Goal: Task Accomplishment & Management: Manage account settings

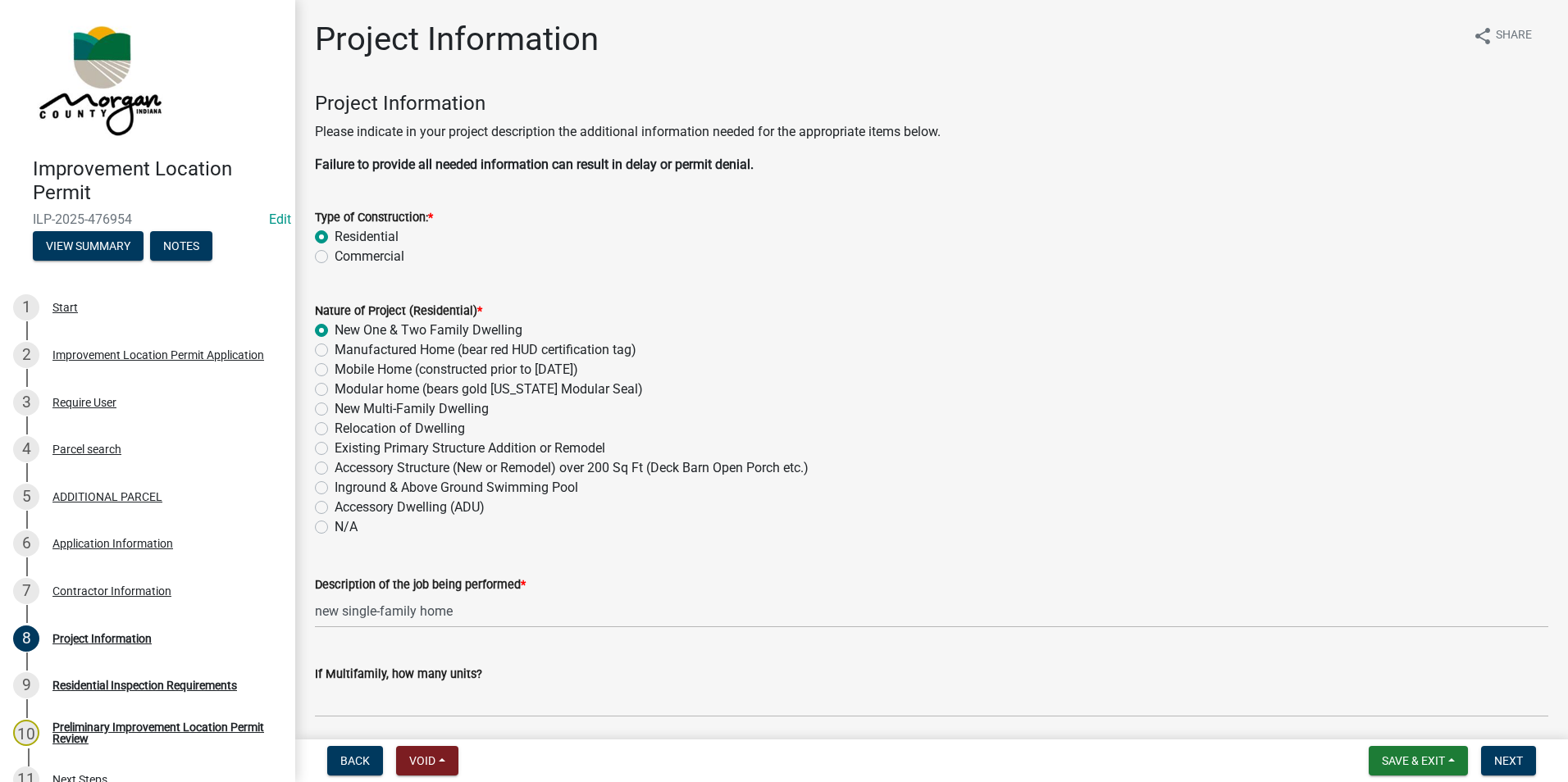
scroll to position [4154, 0]
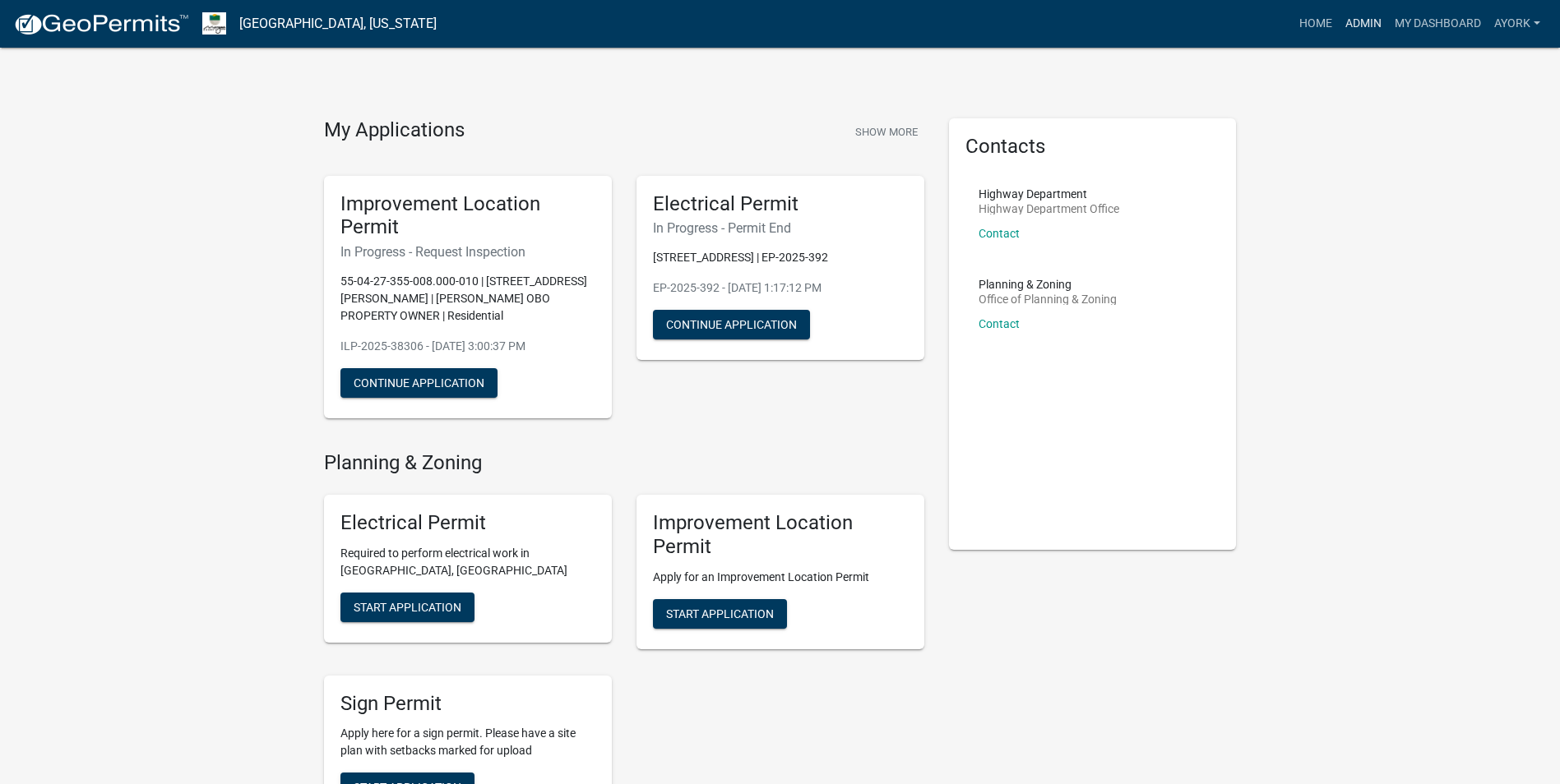
click at [1359, 31] on link "Admin" at bounding box center [1363, 24] width 50 height 31
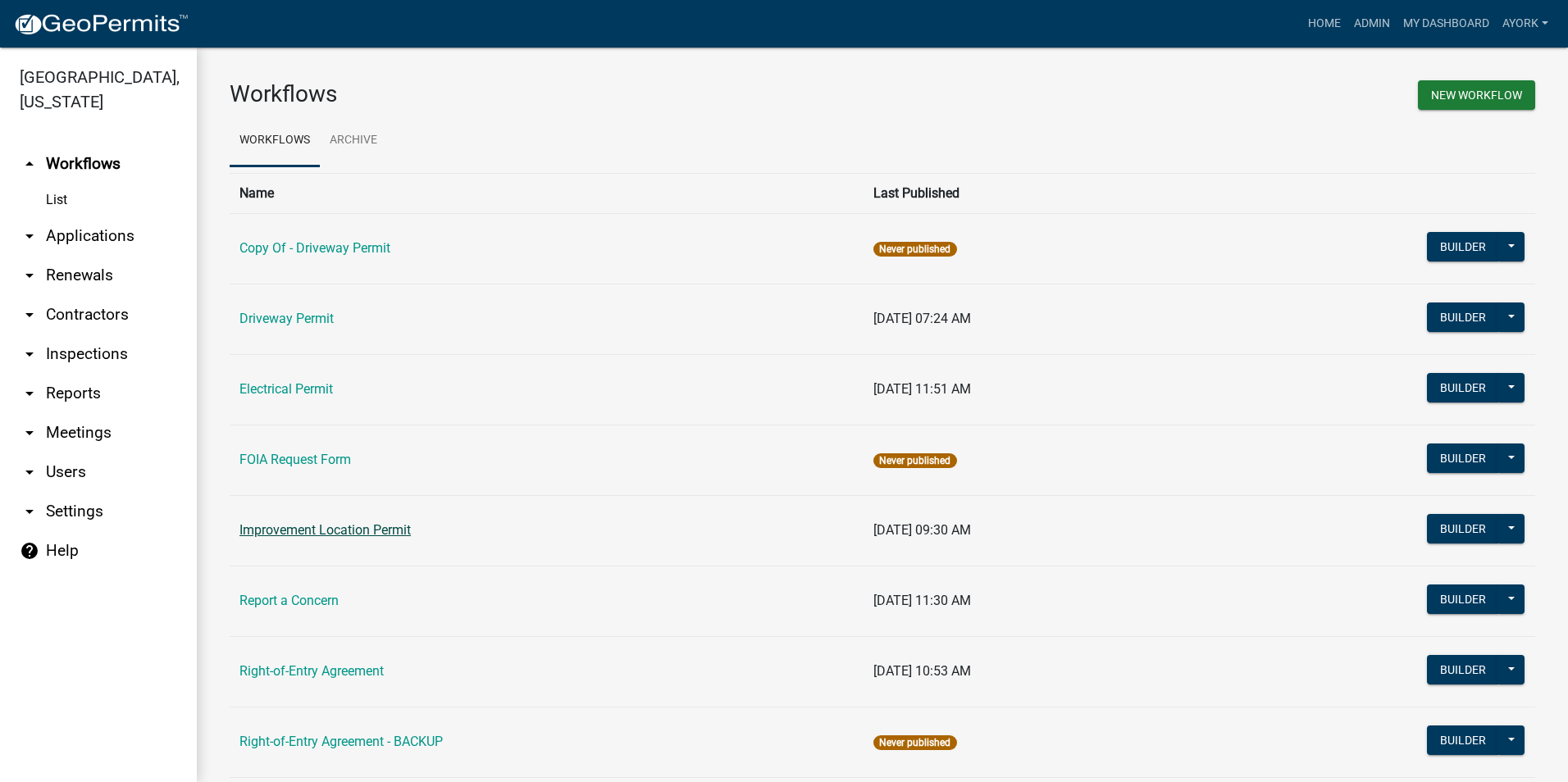
click at [371, 536] on link "Improvement Location Permit" at bounding box center [326, 530] width 171 height 16
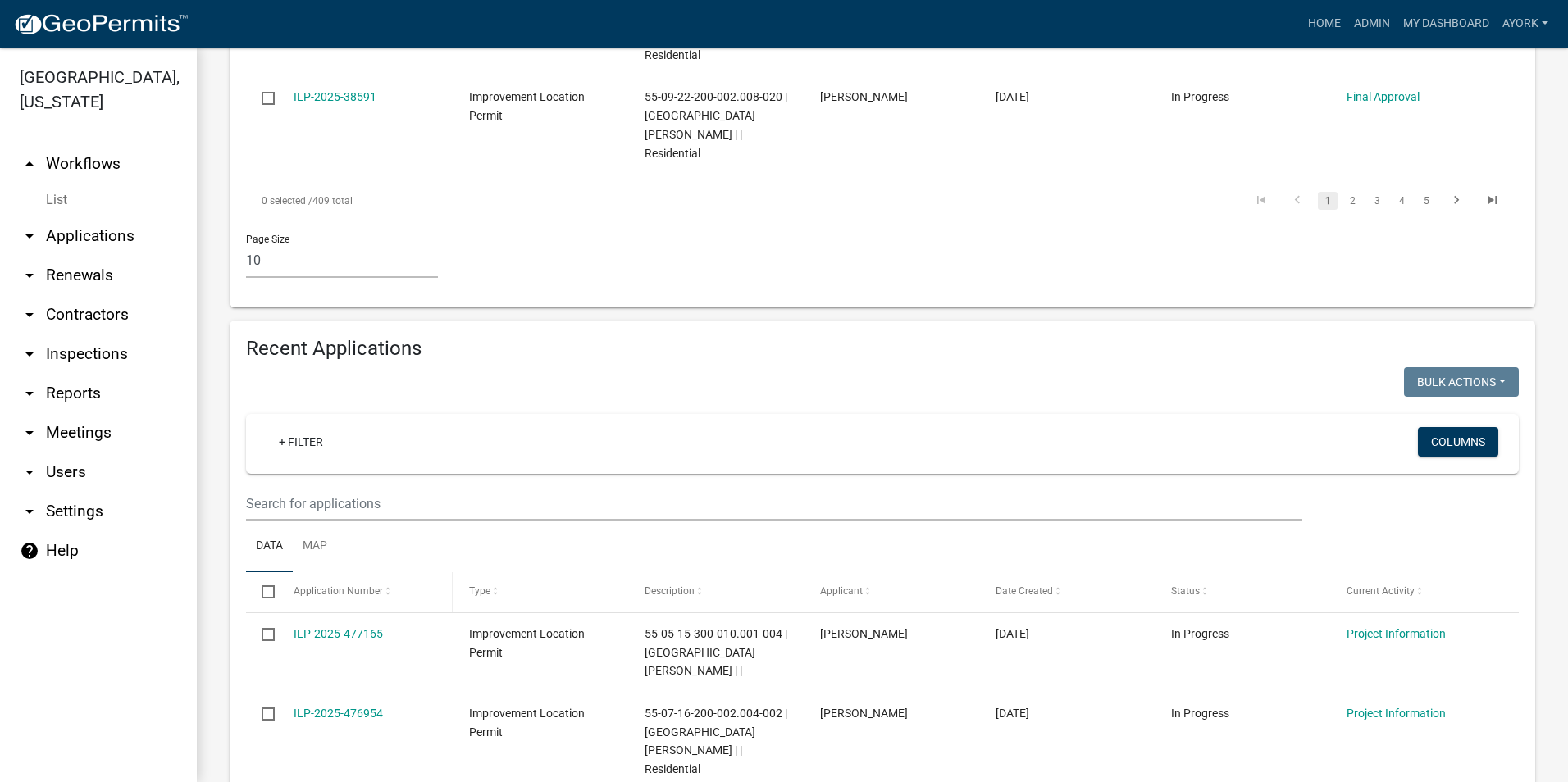
scroll to position [1230, 0]
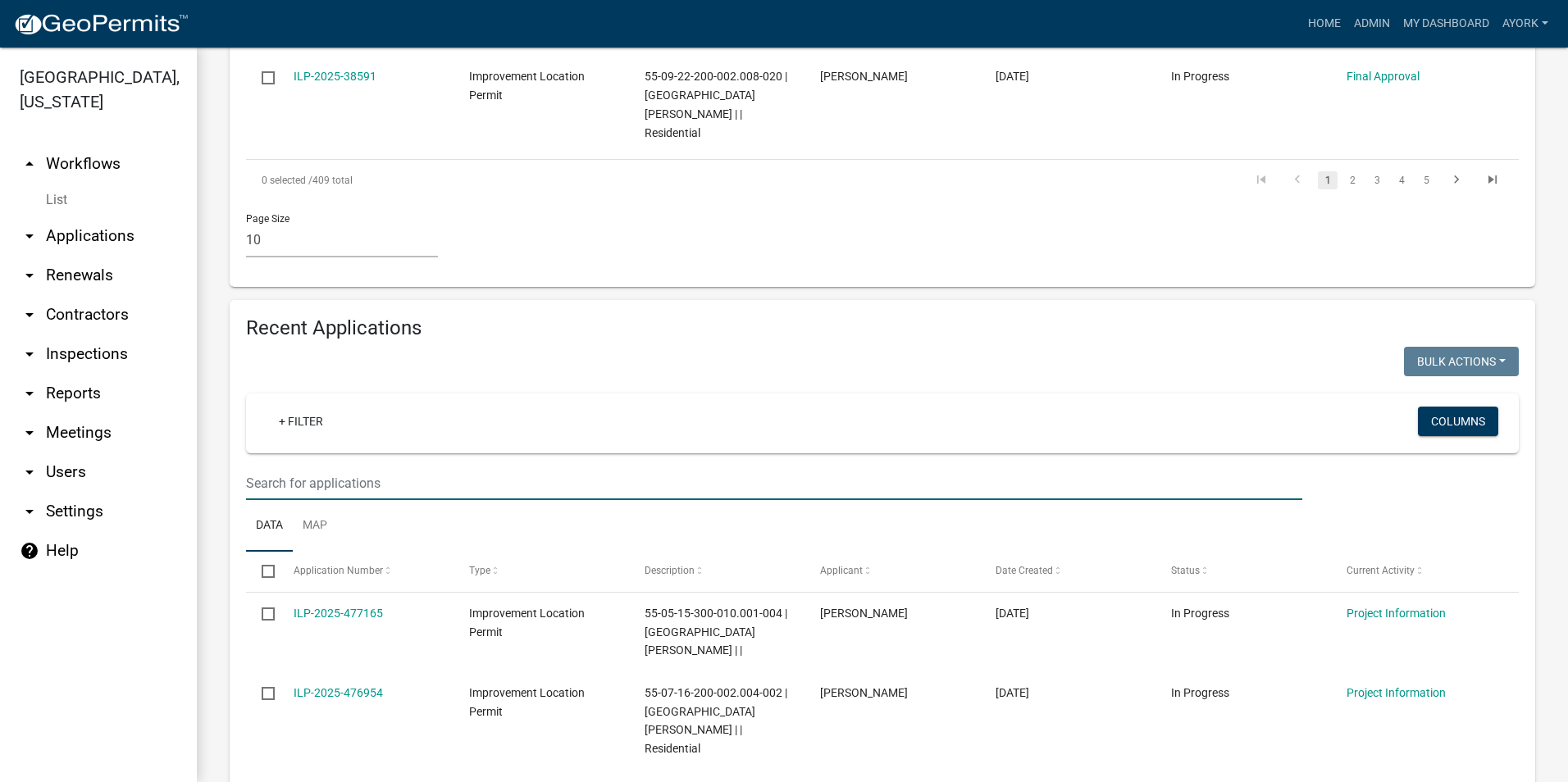
click at [388, 466] on input "text" at bounding box center [775, 483] width 1057 height 34
type input "[PERSON_NAME]"
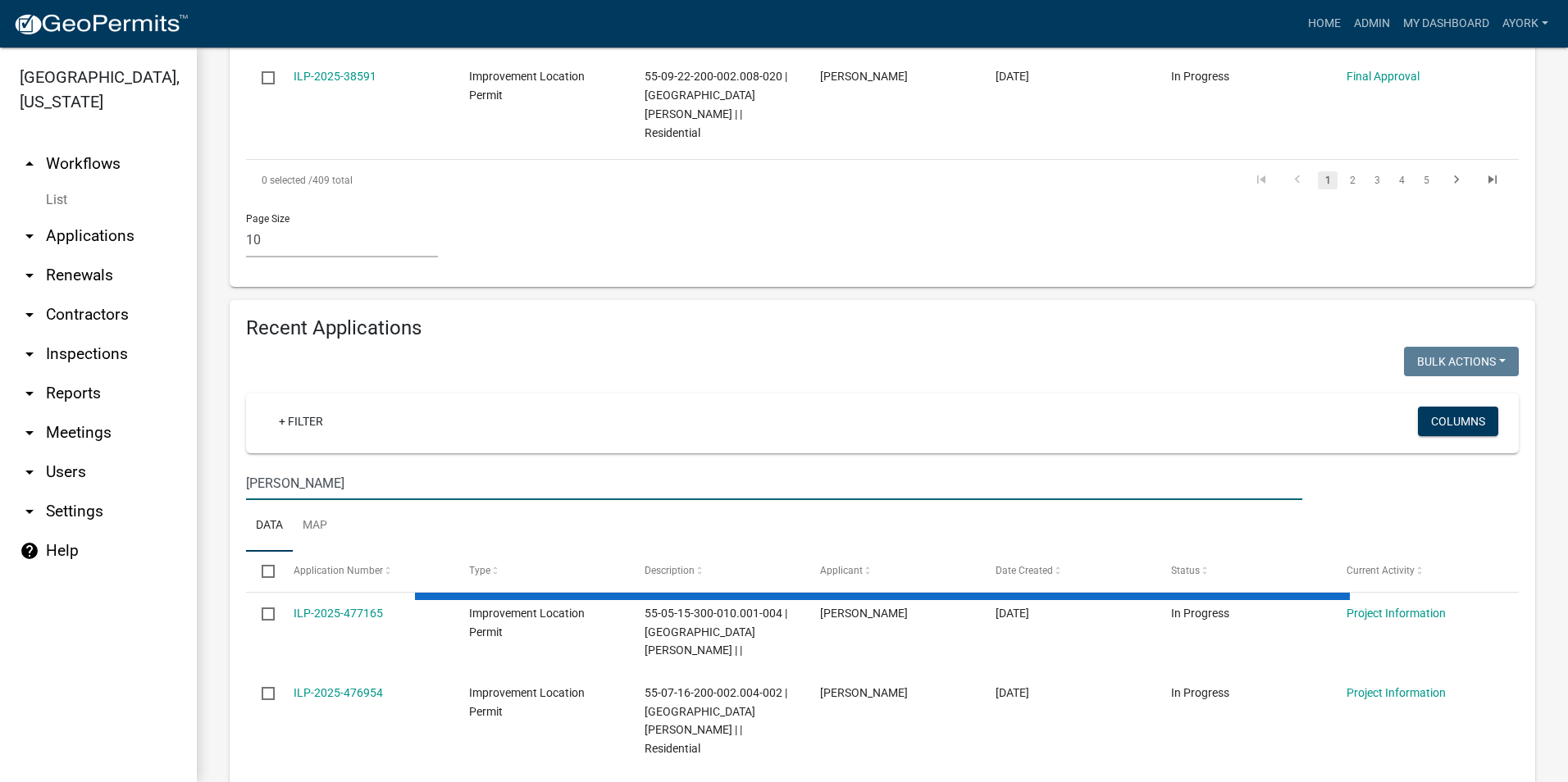
scroll to position [1182, 0]
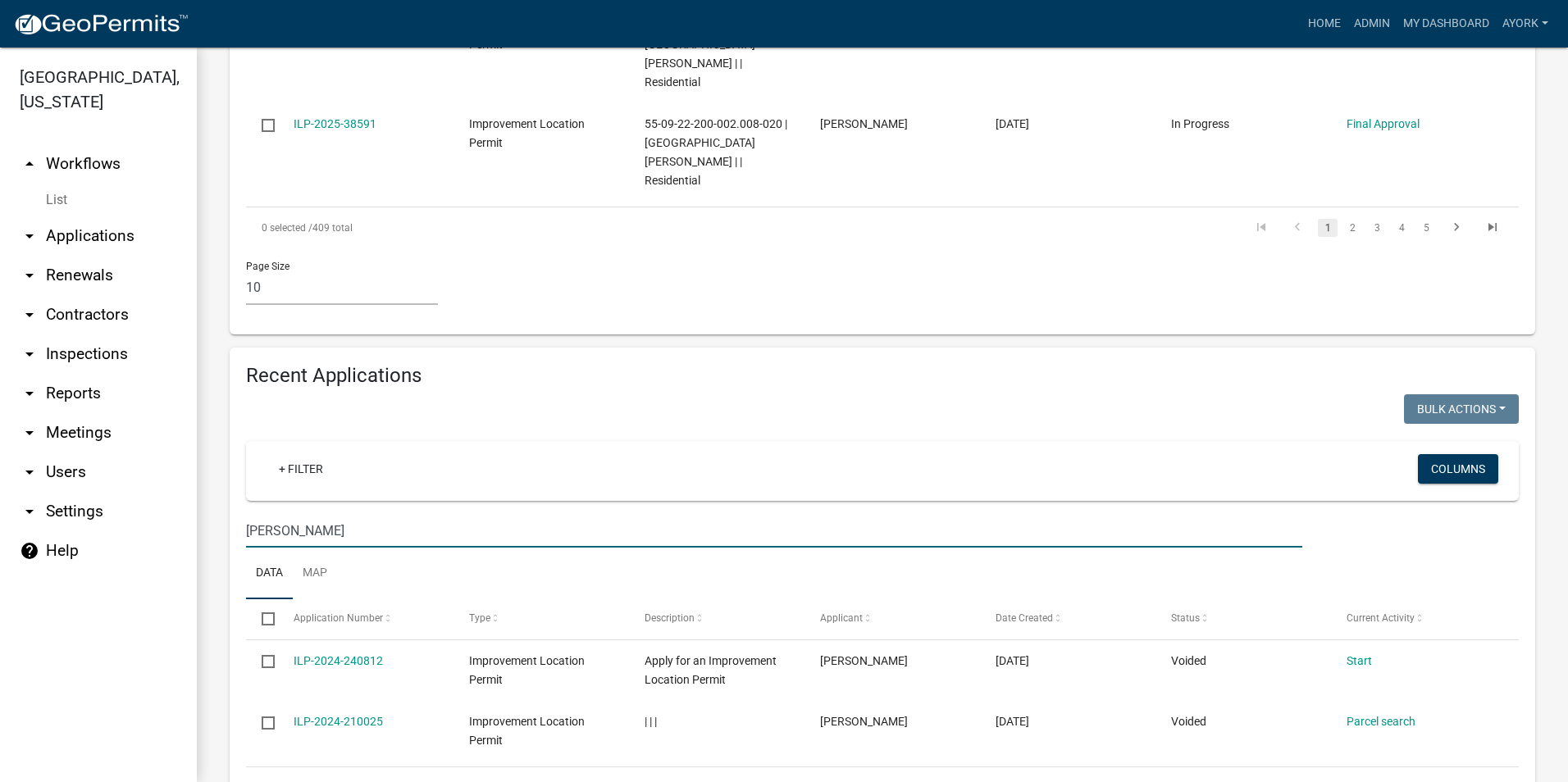
drag, startPoint x: 300, startPoint y: 449, endPoint x: 158, endPoint y: 450, distance: 142.0
click at [162, 452] on div "[GEOGRAPHIC_DATA], [US_STATE] arrow_drop_up Workflows List arrow_drop_down Appl…" at bounding box center [784, 415] width 1568 height 735
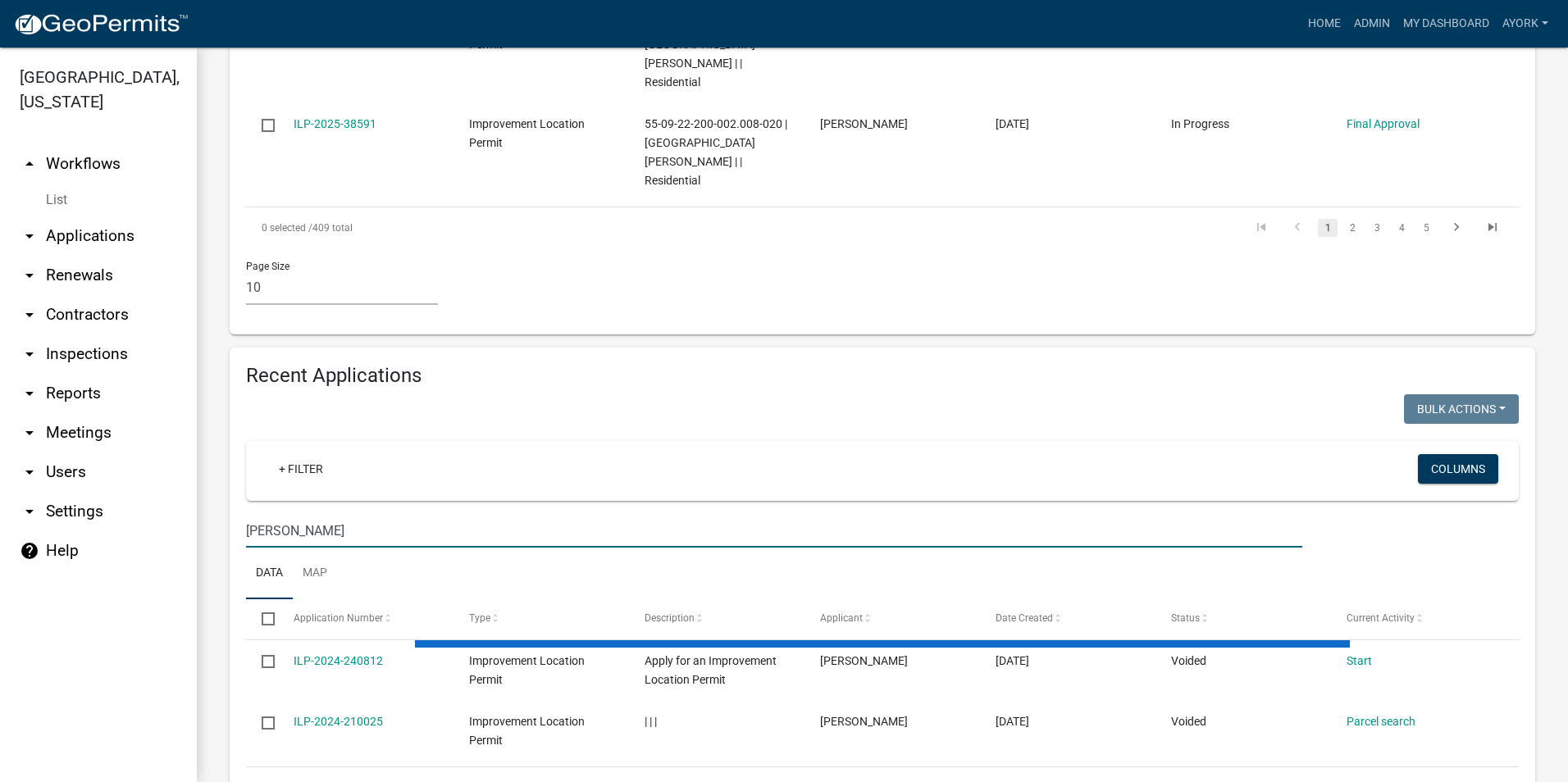
scroll to position [1220, 0]
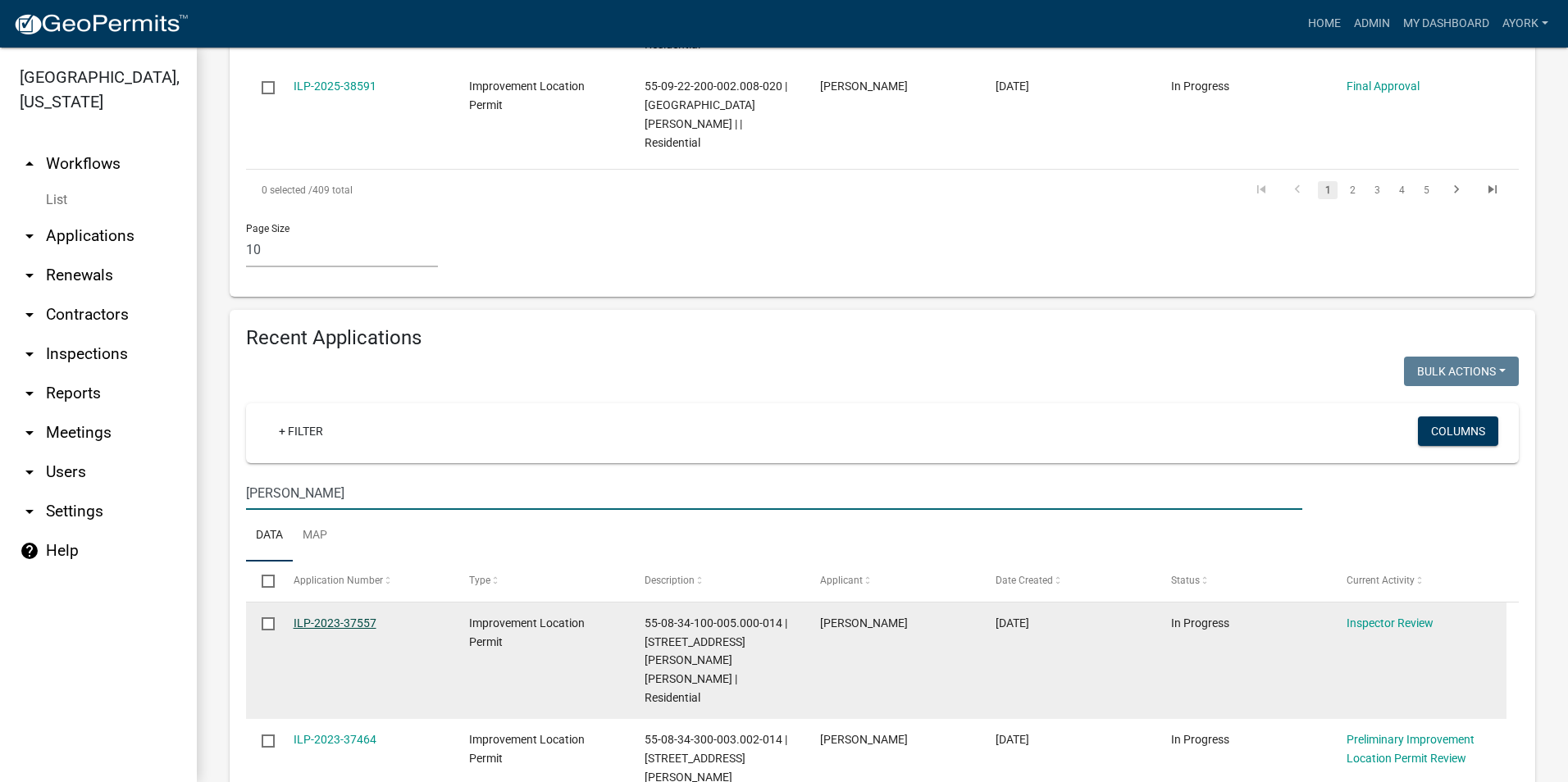
type input "[PERSON_NAME]"
click at [348, 616] on link "ILP-2023-37557" at bounding box center [335, 623] width 82 height 13
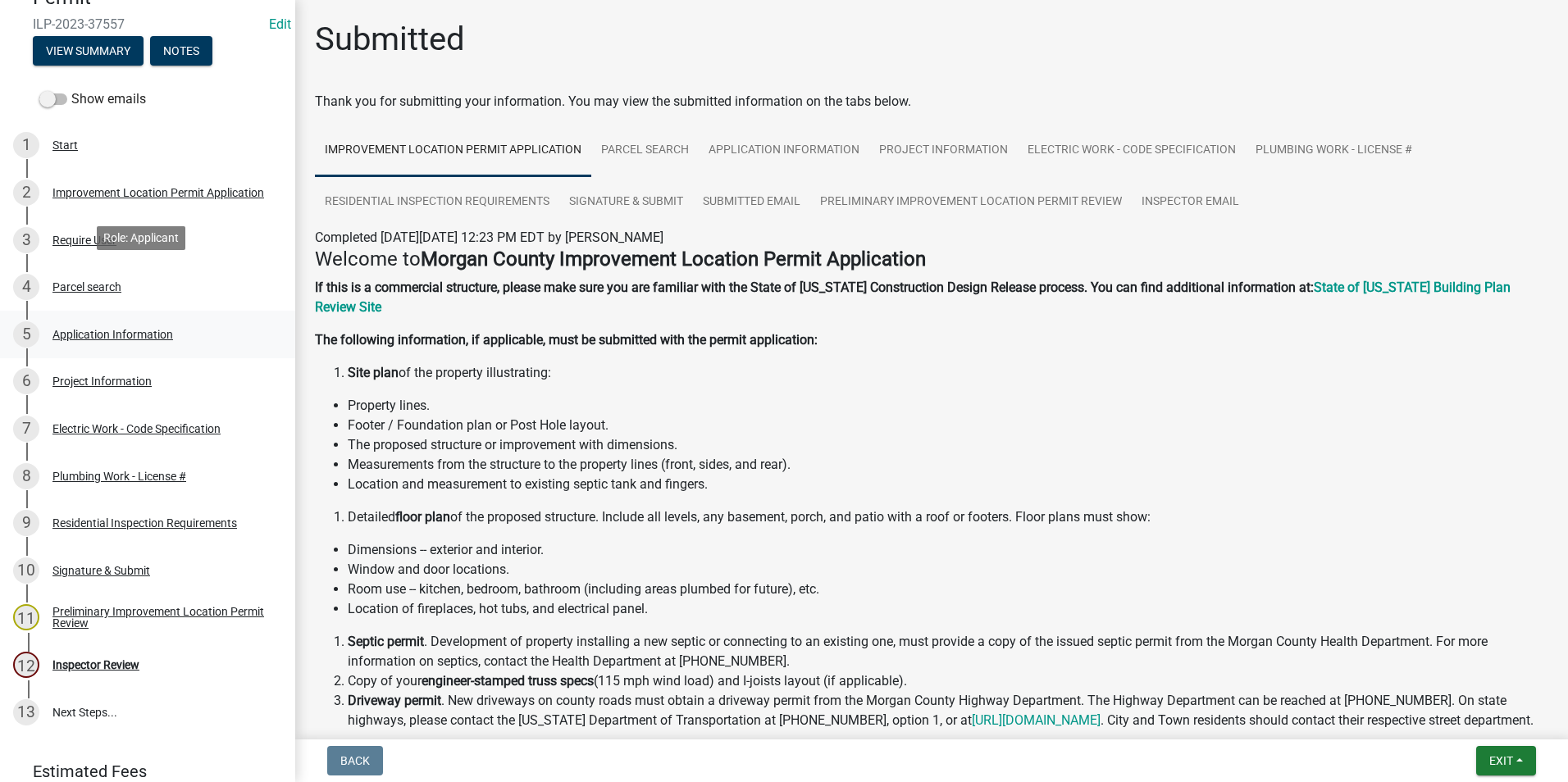
scroll to position [246, 0]
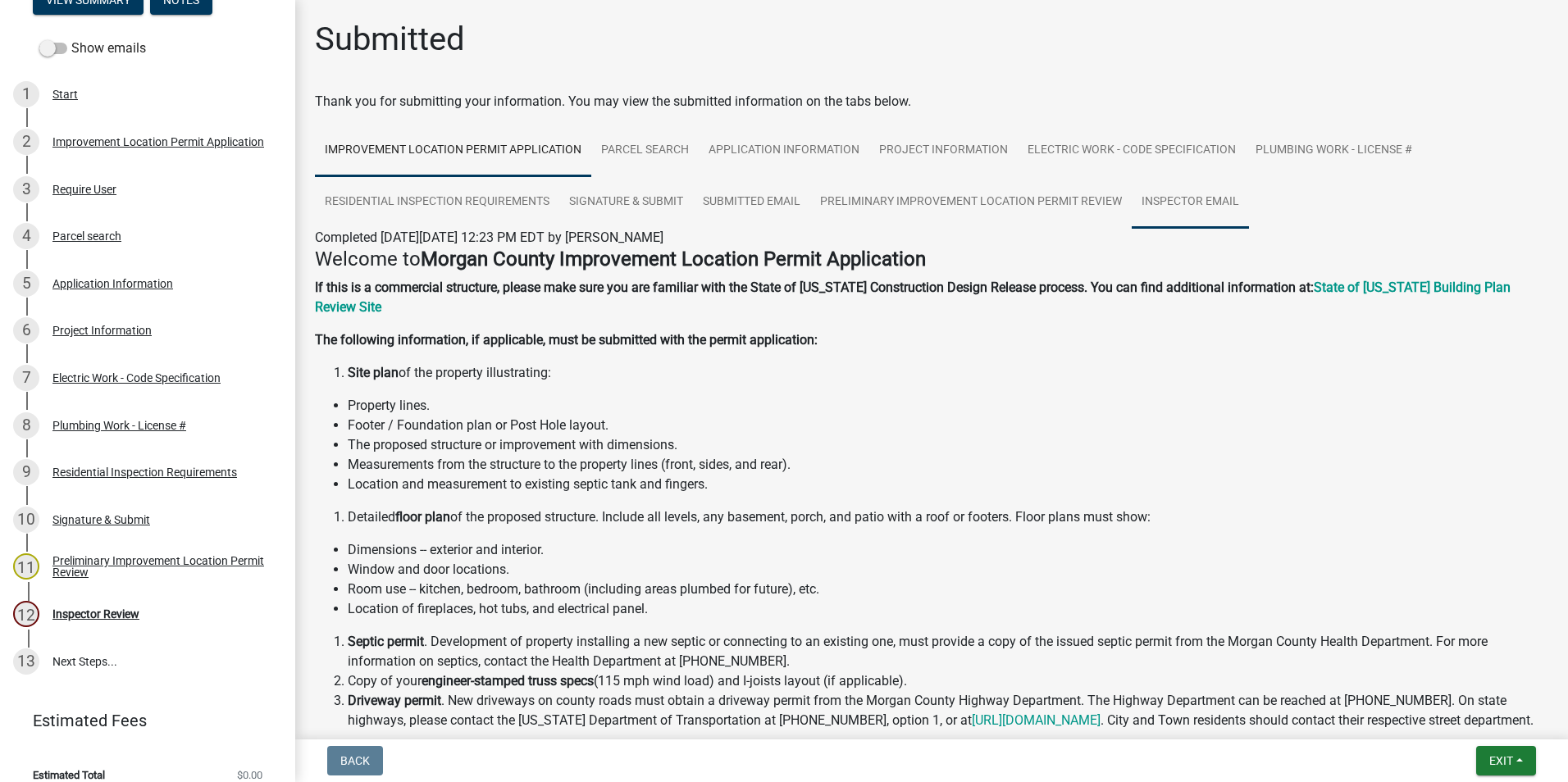
click at [1183, 219] on link "Inspector Email" at bounding box center [1190, 203] width 117 height 53
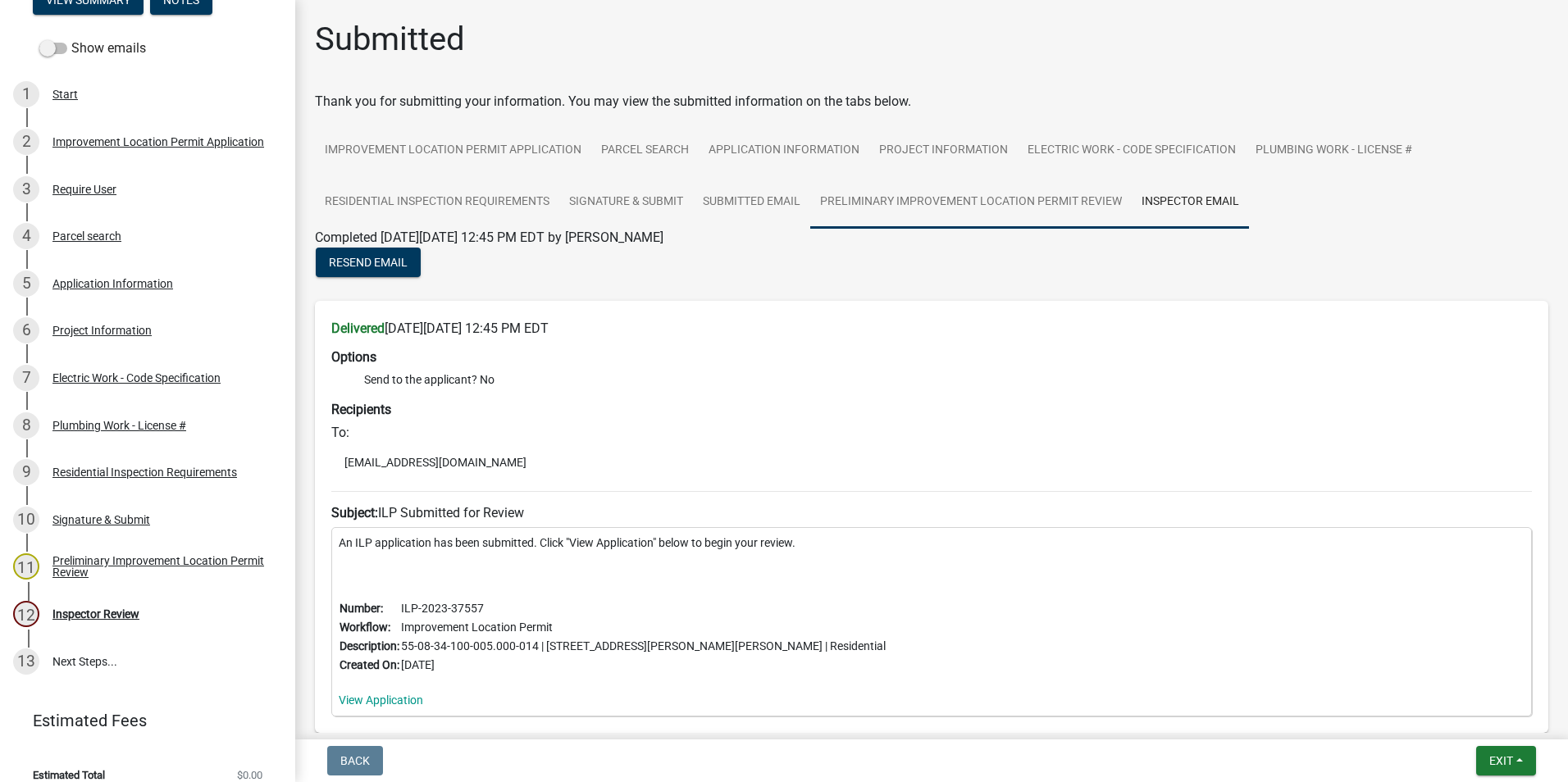
click at [952, 209] on link "Preliminary Improvement Location Permit Review" at bounding box center [971, 203] width 322 height 53
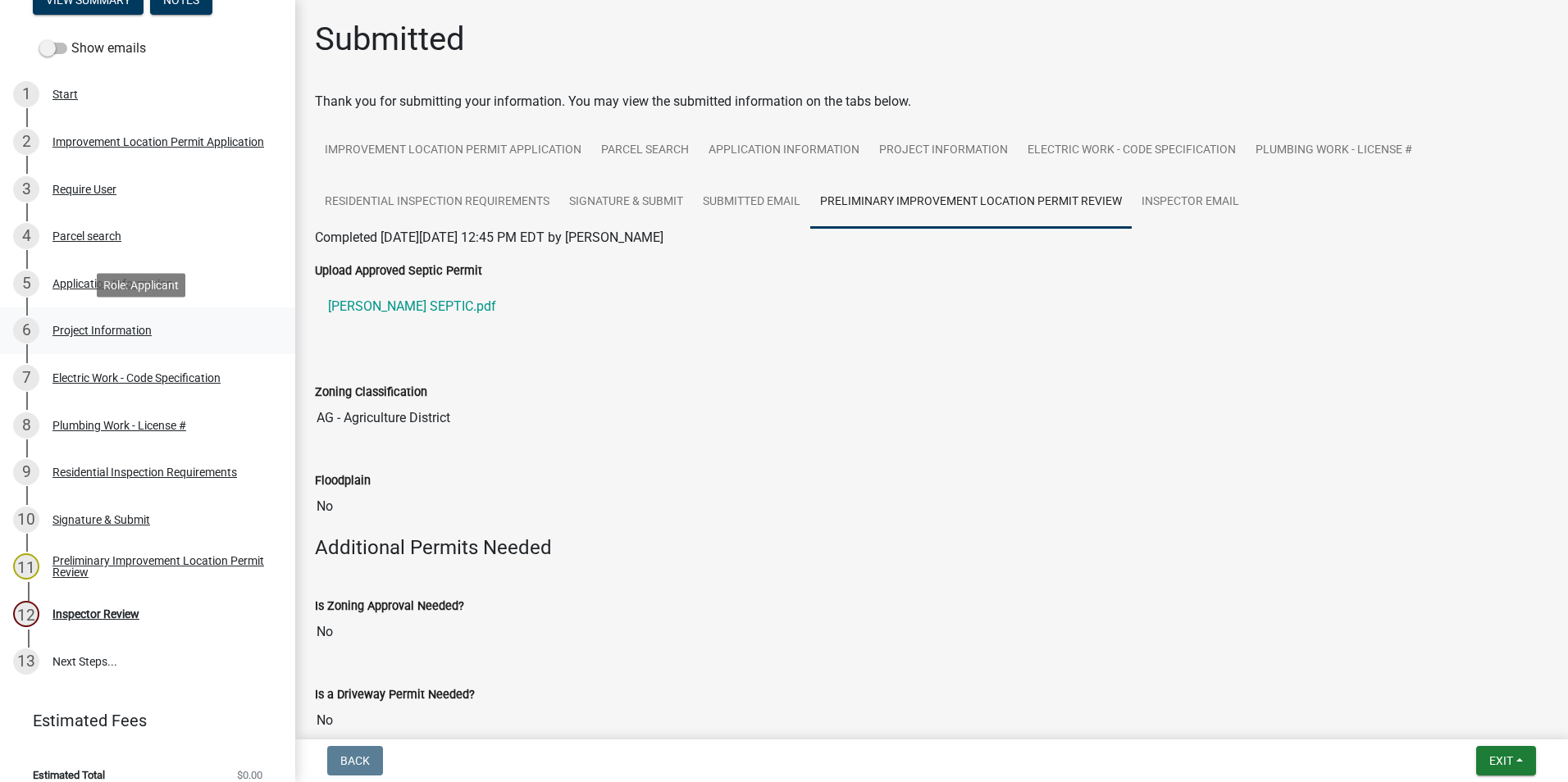
click at [132, 331] on div "Project Information" at bounding box center [102, 330] width 99 height 12
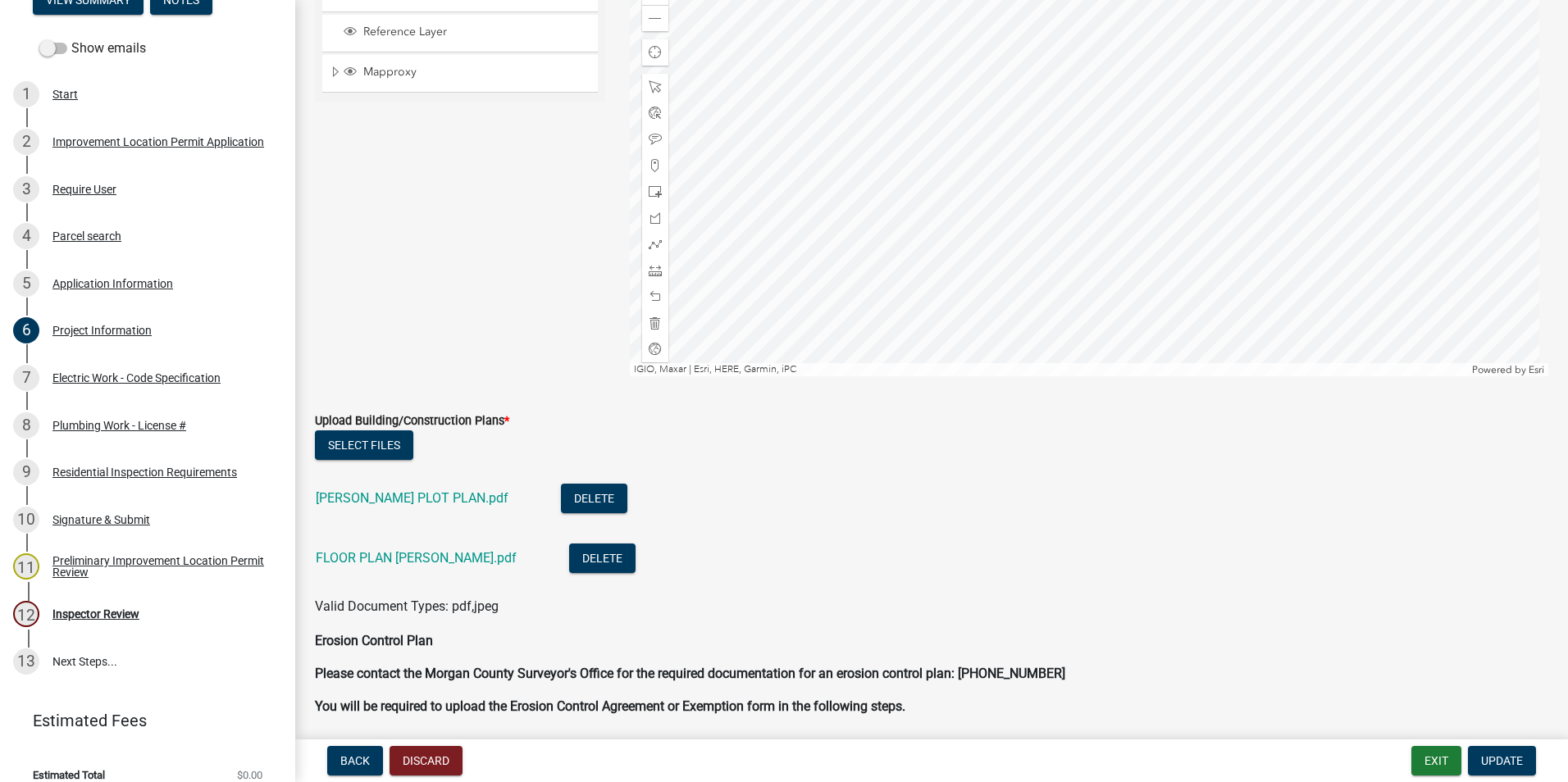
scroll to position [3362, 0]
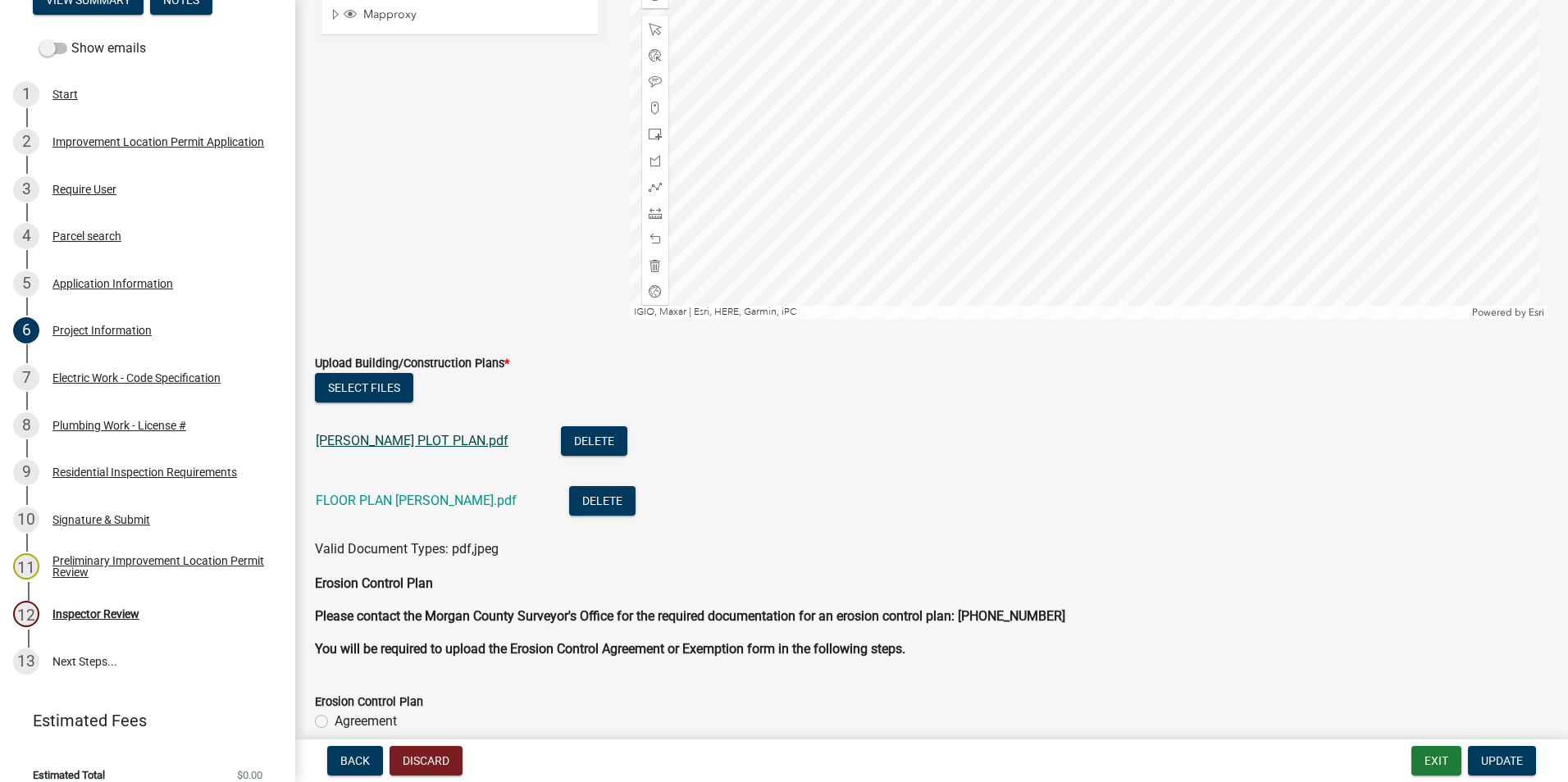
click at [406, 437] on link "[PERSON_NAME] PLOT PLAN.pdf" at bounding box center [412, 440] width 193 height 16
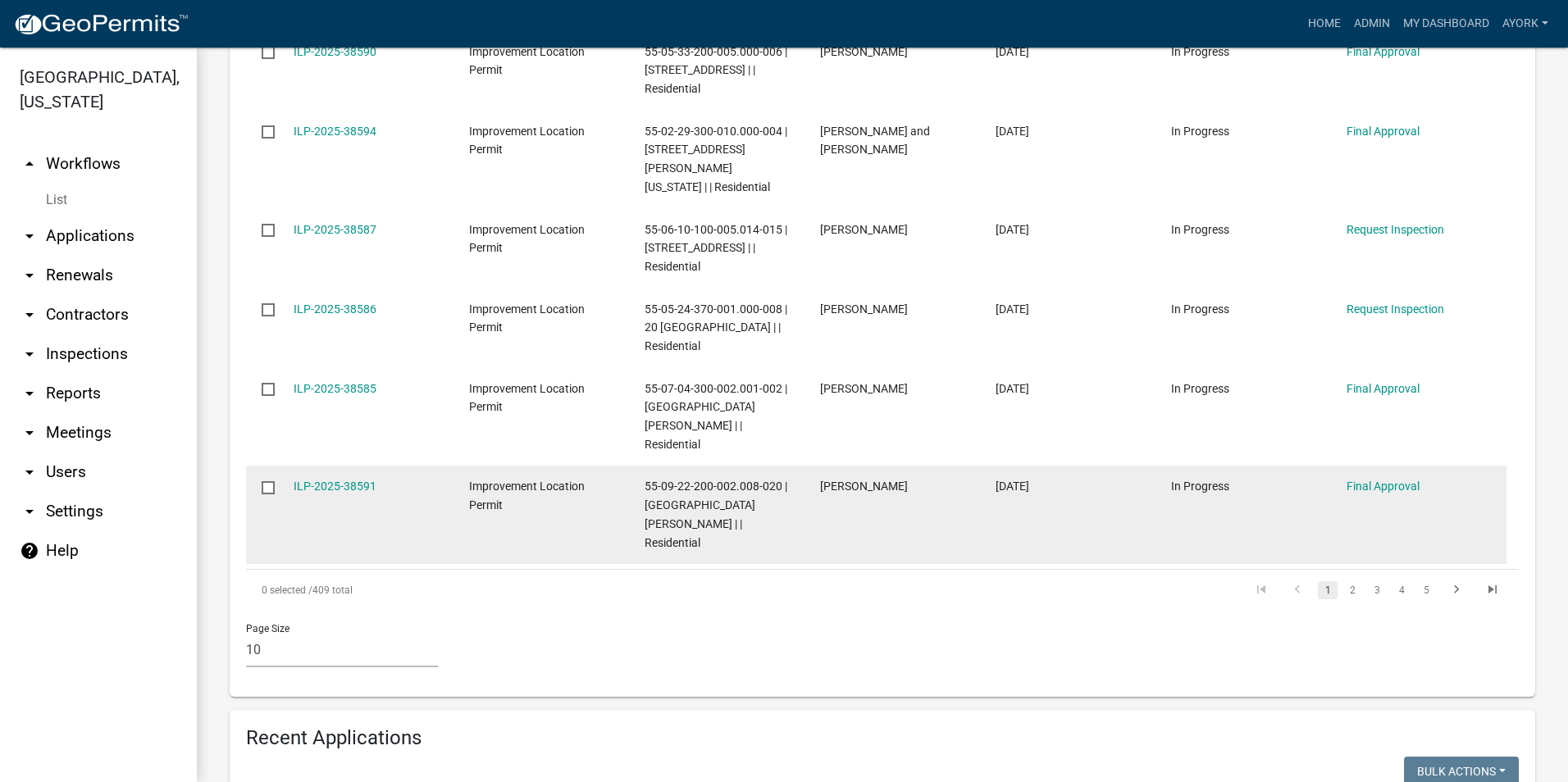
scroll to position [1148, 0]
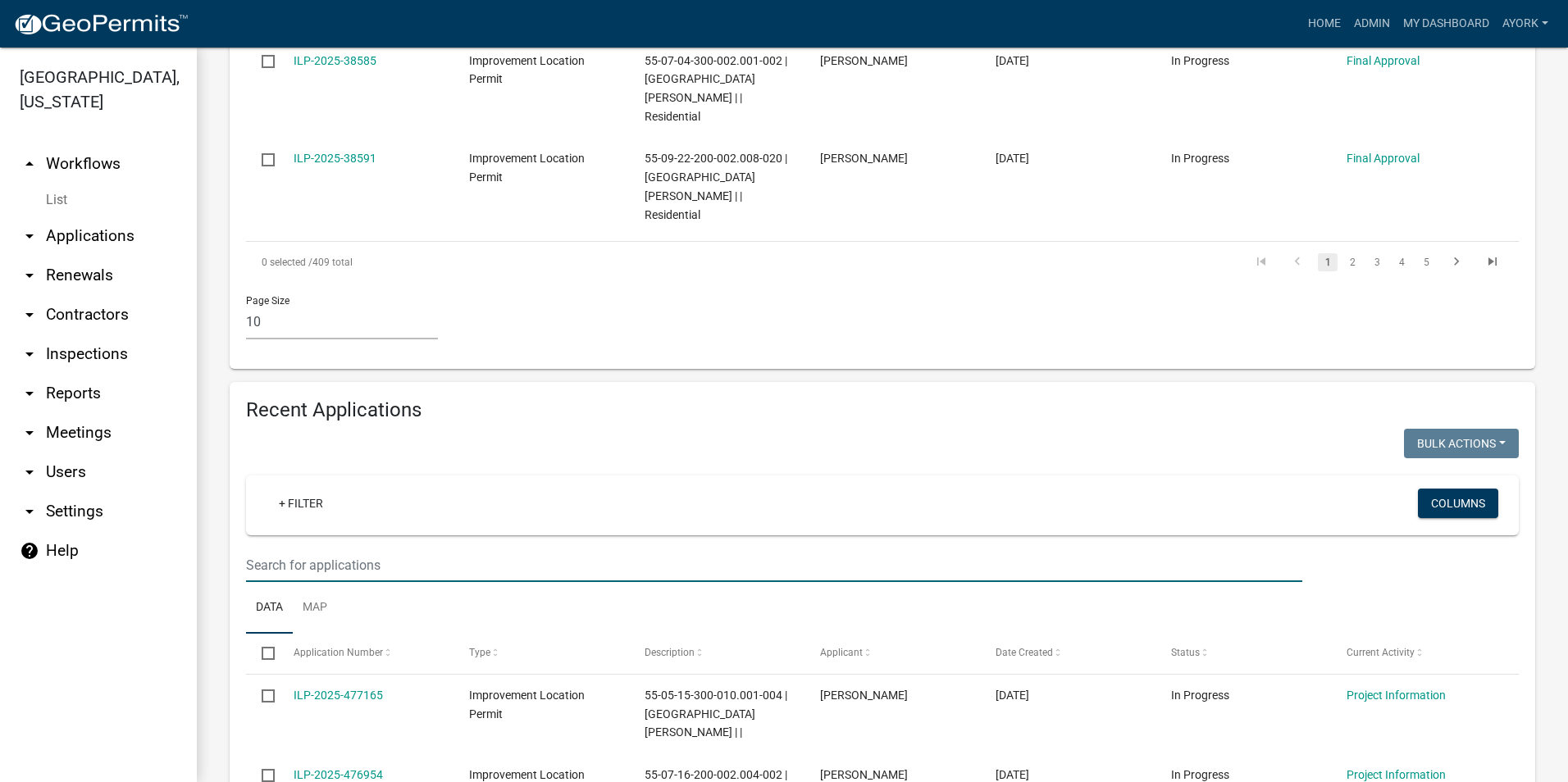
drag, startPoint x: 331, startPoint y: 498, endPoint x: 326, endPoint y: 489, distance: 10.3
click at [331, 549] on input "text" at bounding box center [775, 565] width 1057 height 34
type input "[PERSON_NAME]"
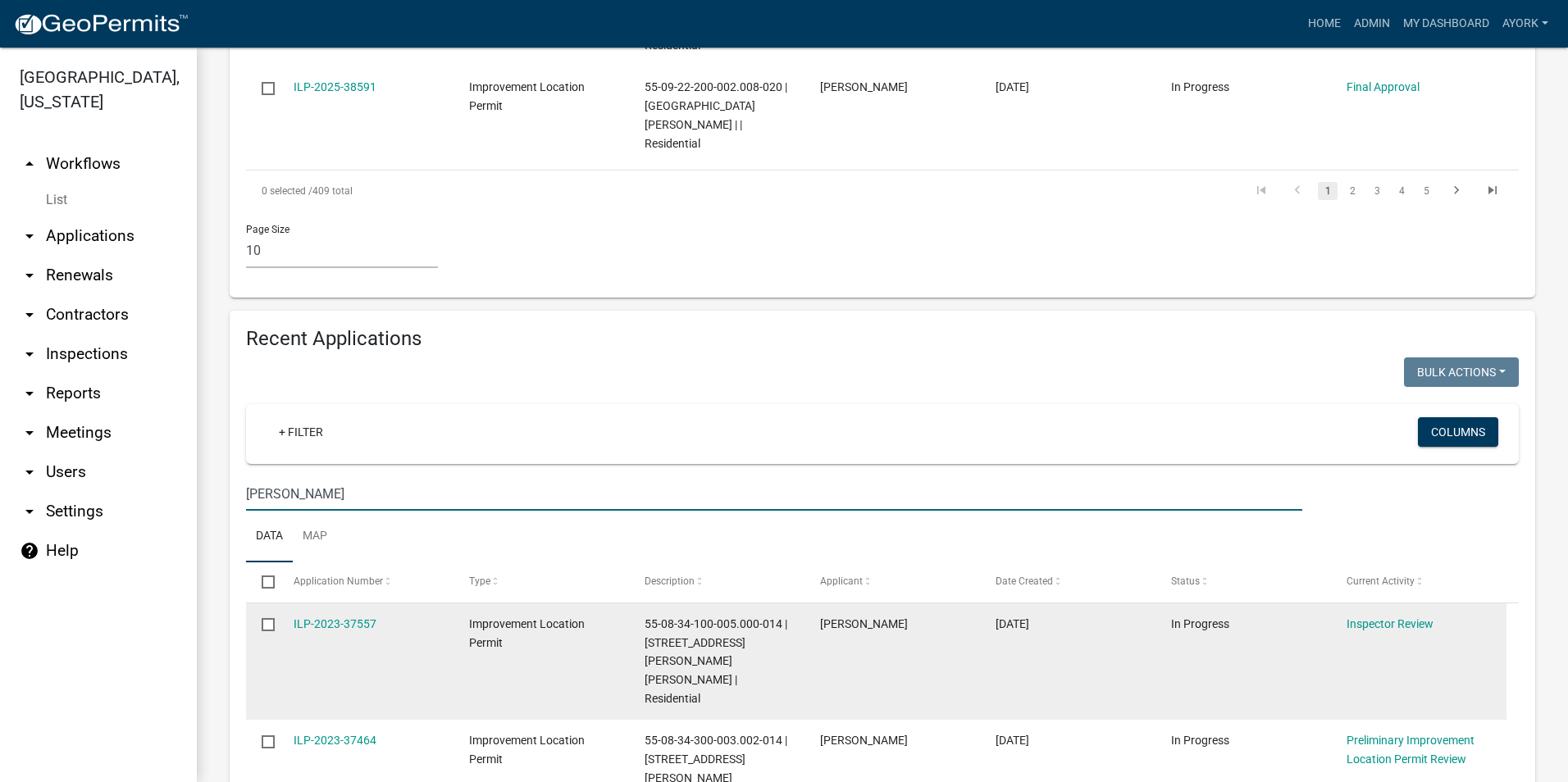
scroll to position [1220, 0]
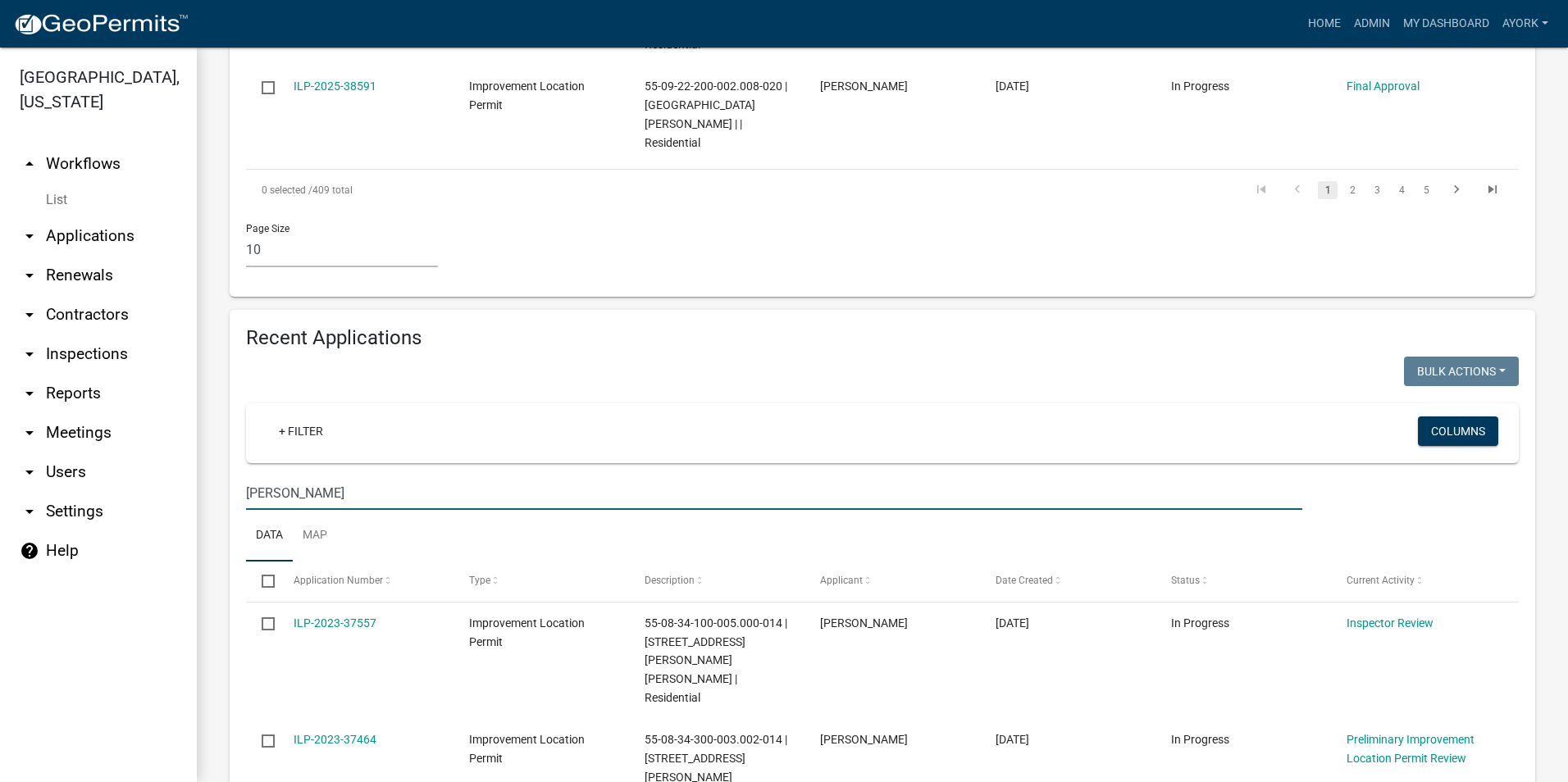
drag, startPoint x: 328, startPoint y: 411, endPoint x: 213, endPoint y: 422, distance: 115.5
click at [218, 414] on div "Recent Applications Bulk Actions Void Expire Lock Withdraw + Filter Columns [PE…" at bounding box center [883, 604] width 1331 height 589
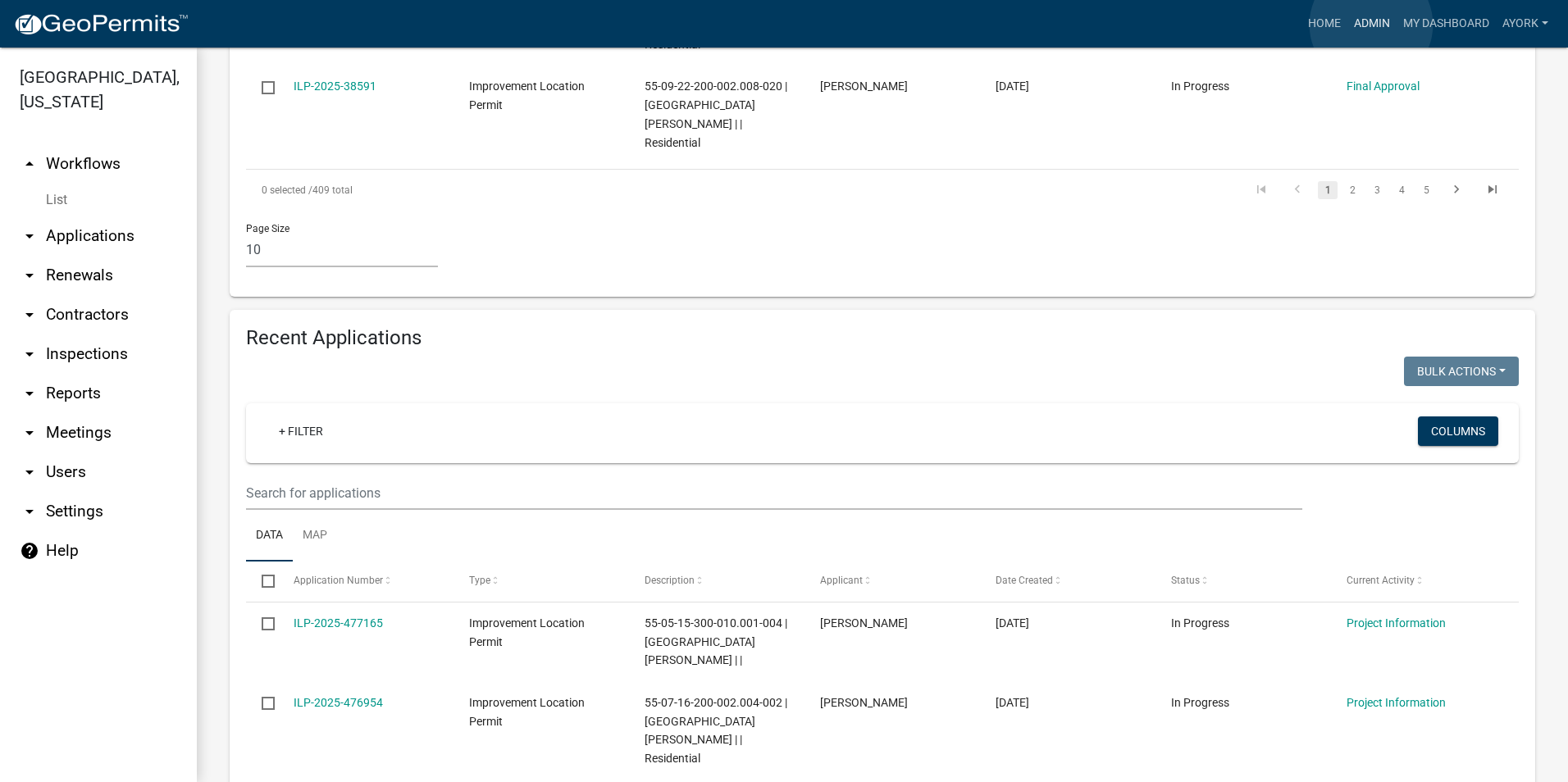
click at [1372, 25] on link "Admin" at bounding box center [1373, 24] width 49 height 31
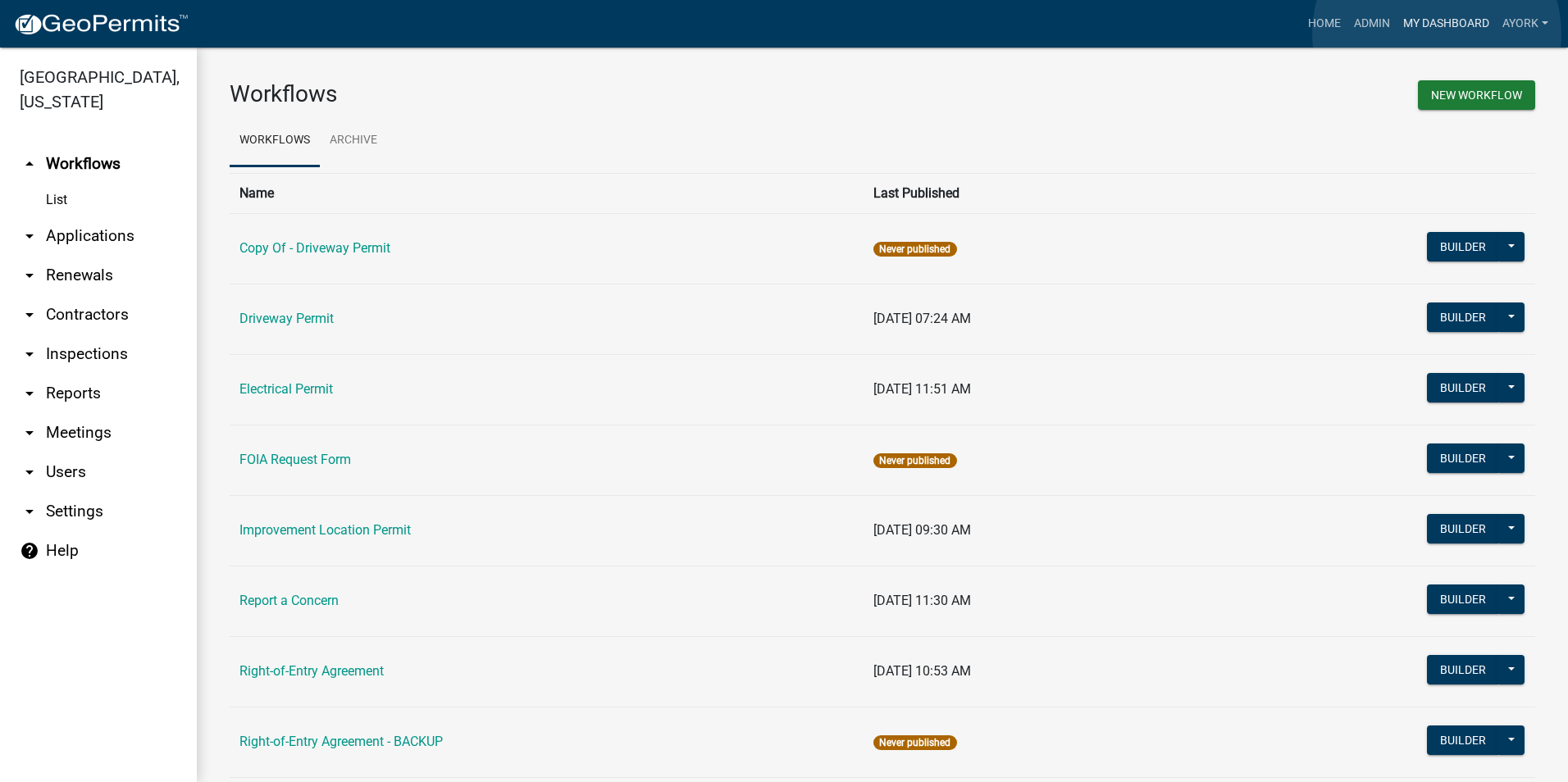
click at [1437, 34] on link "My Dashboard" at bounding box center [1446, 24] width 99 height 31
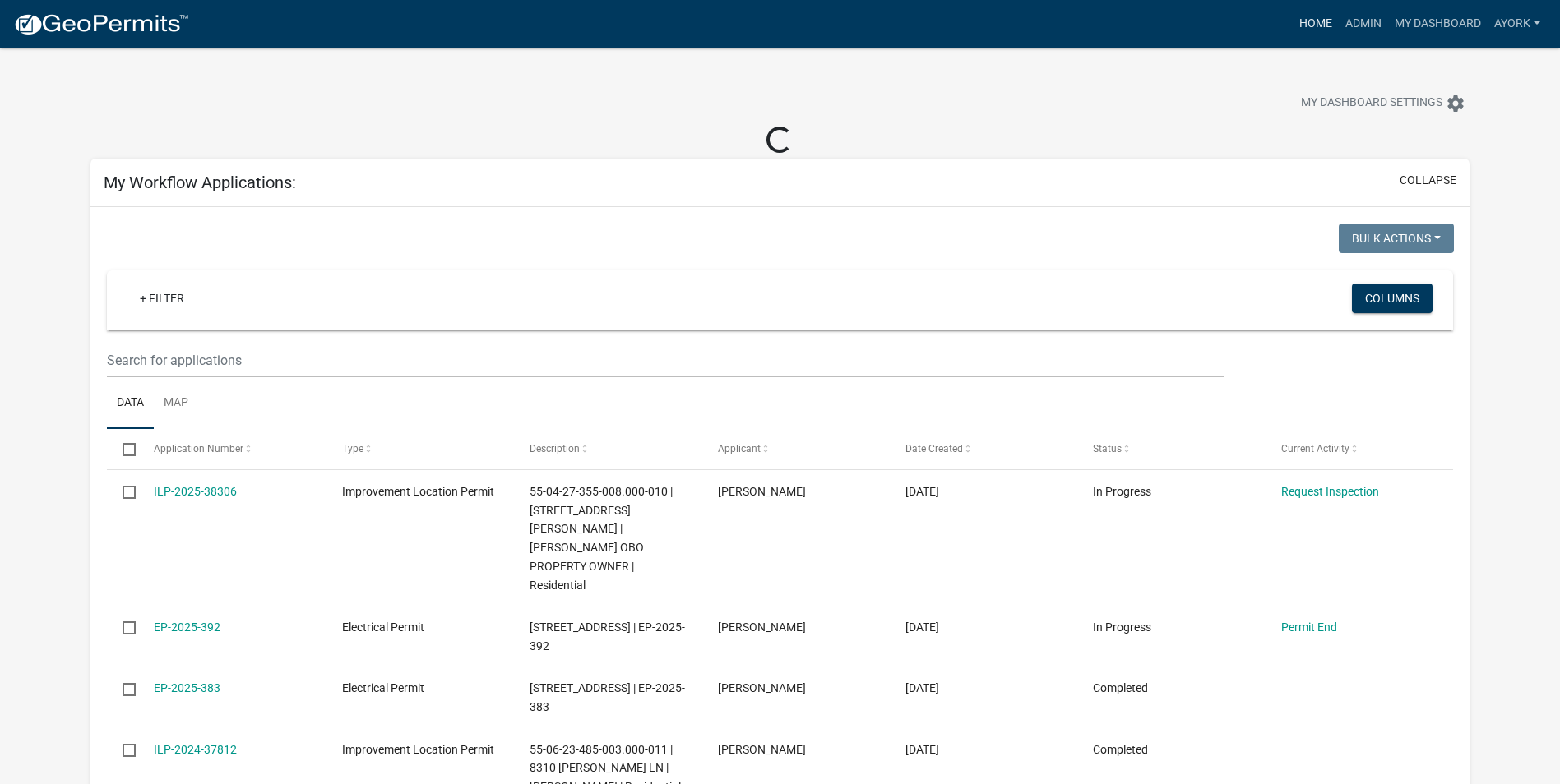
click at [1322, 27] on link "Home" at bounding box center [1315, 24] width 46 height 31
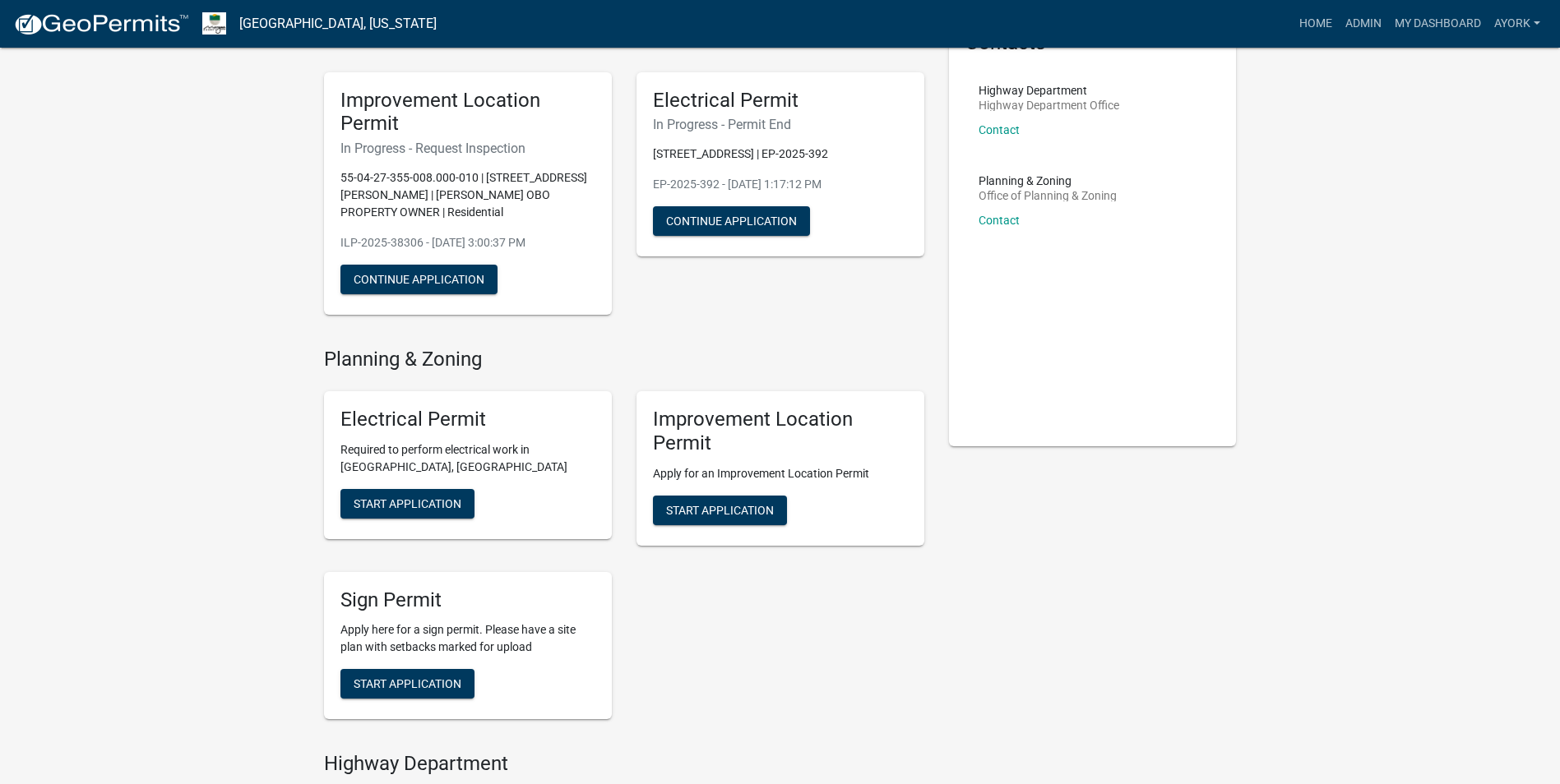
scroll to position [247, 0]
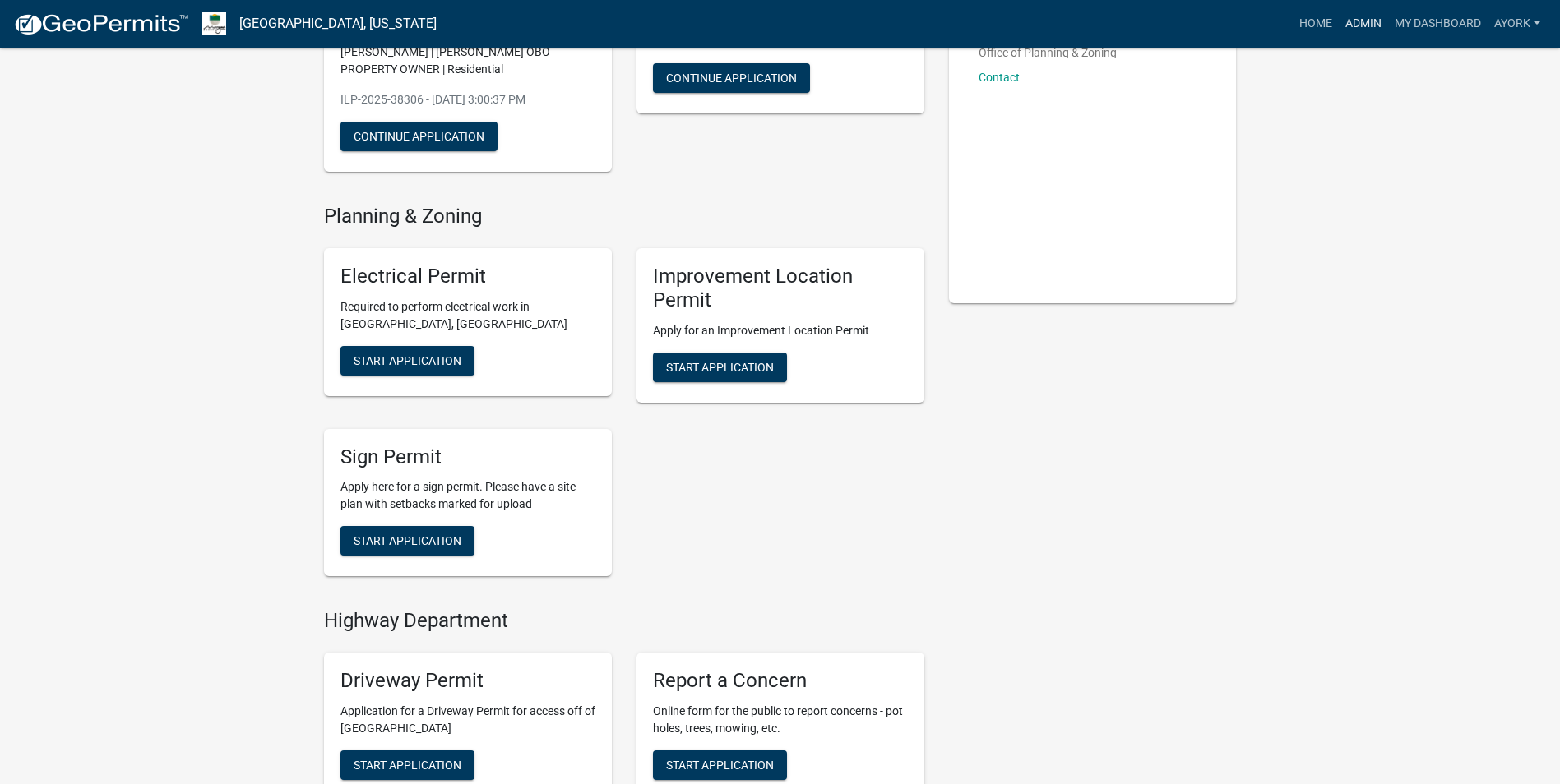
click at [1353, 26] on link "Admin" at bounding box center [1363, 24] width 50 height 31
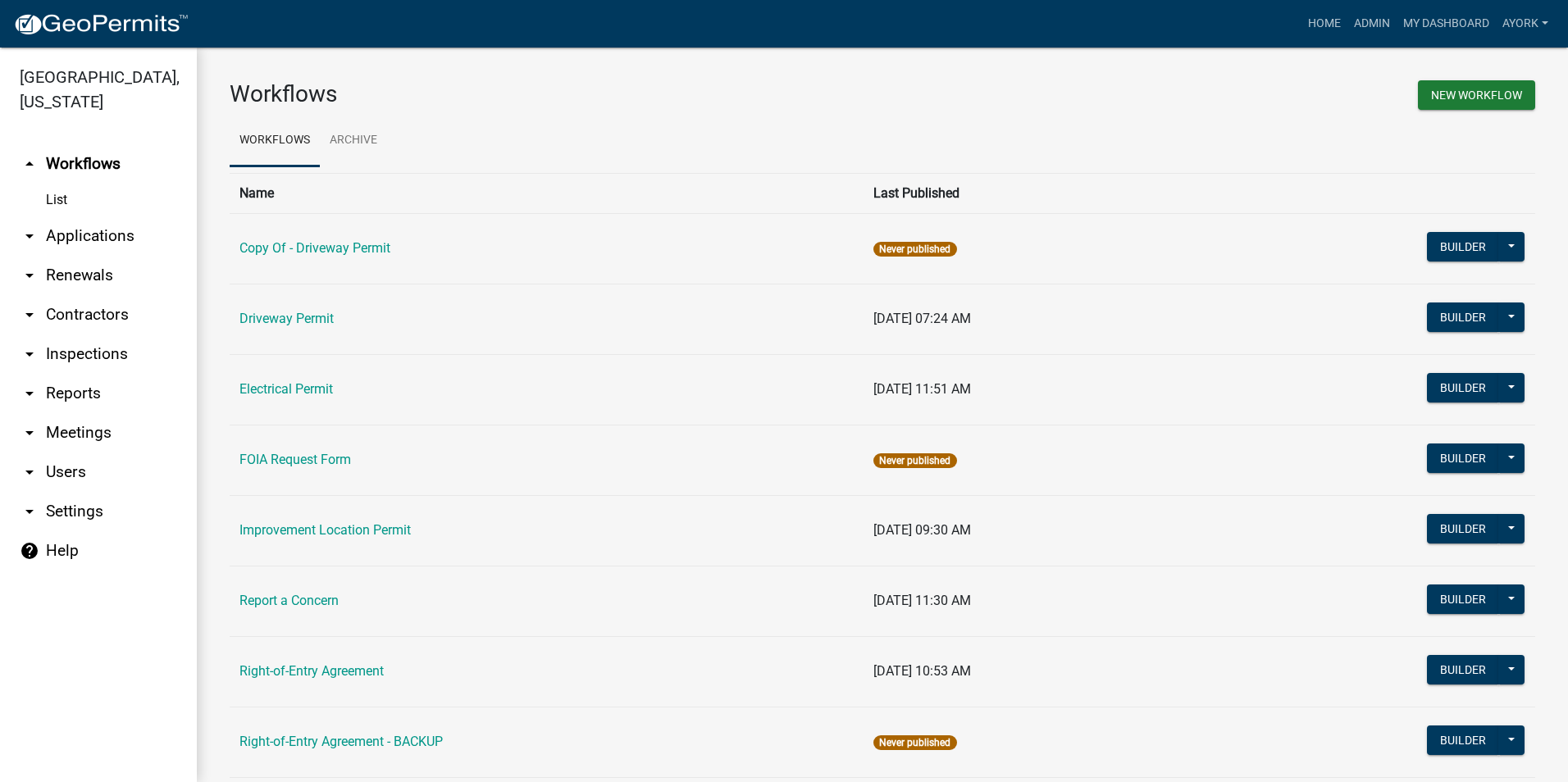
click at [364, 521] on td "Improvement Location Permit" at bounding box center [547, 531] width 634 height 71
drag, startPoint x: 364, startPoint y: 522, endPoint x: 357, endPoint y: 531, distance: 11.4
click at [364, 522] on td "Improvement Location Permit" at bounding box center [547, 531] width 634 height 71
click at [356, 534] on link "Improvement Location Permit" at bounding box center [326, 530] width 171 height 16
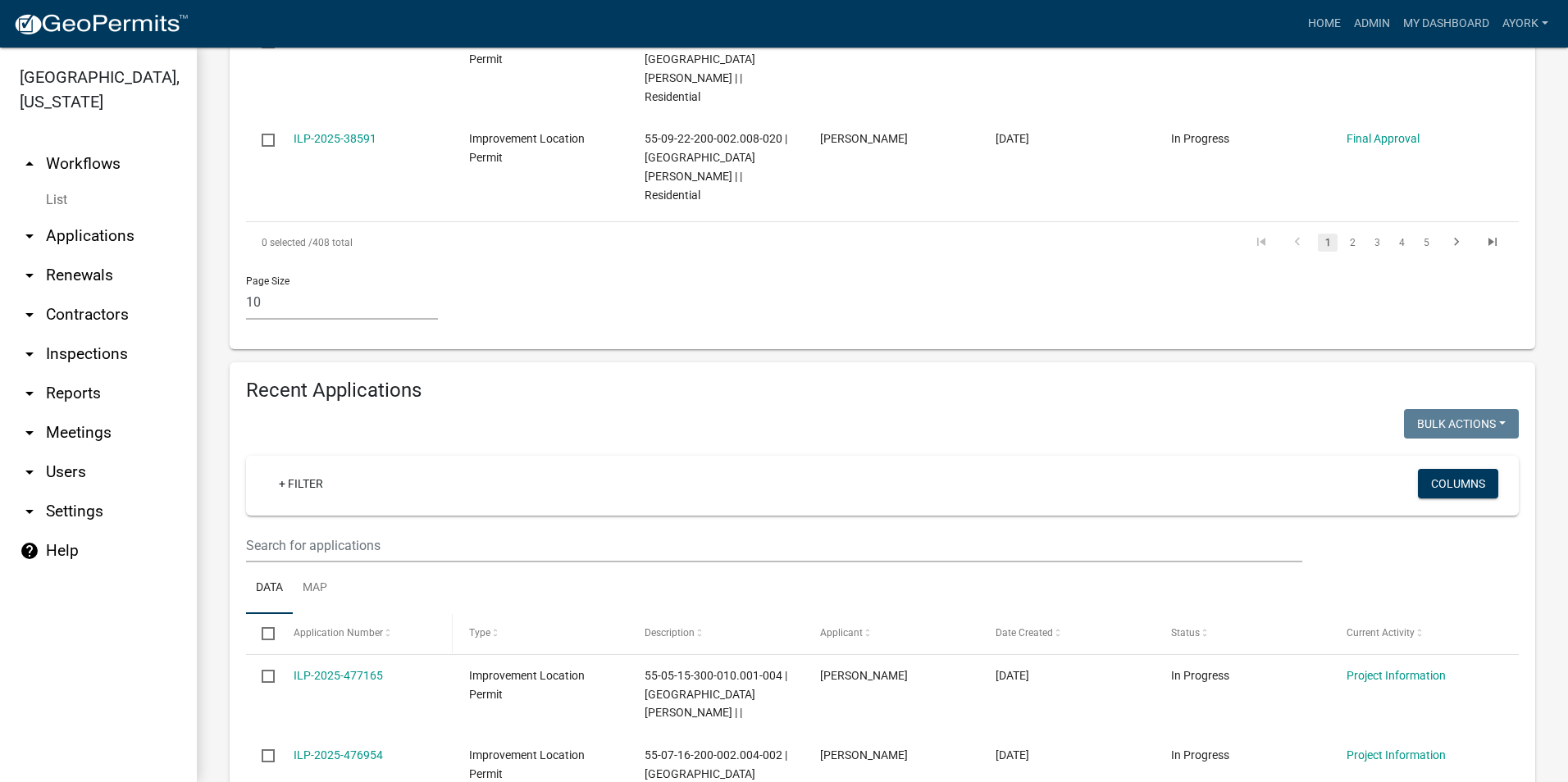
scroll to position [1230, 0]
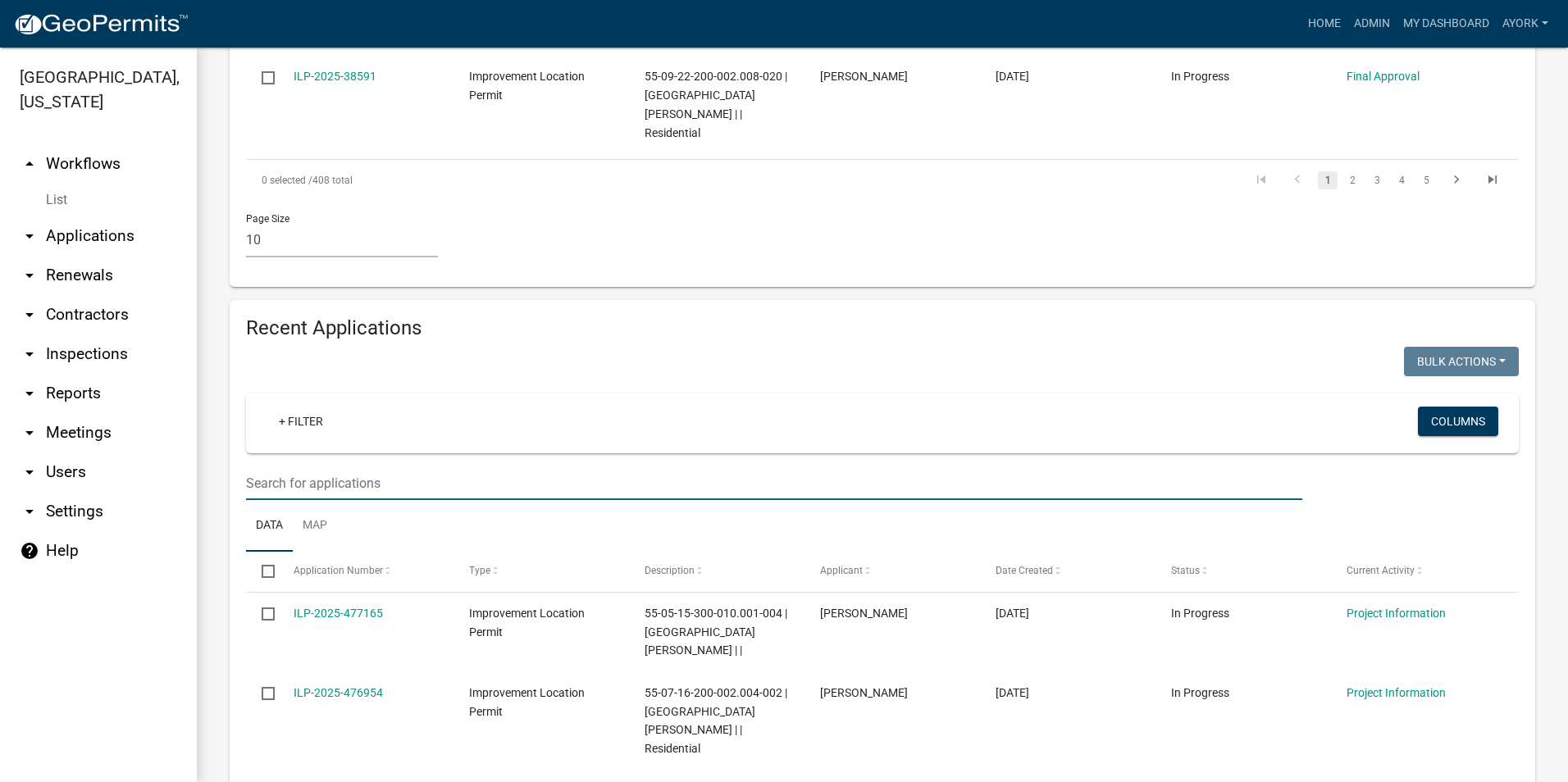
click at [422, 466] on input "text" at bounding box center [775, 483] width 1057 height 34
type input "[PERSON_NAME]"
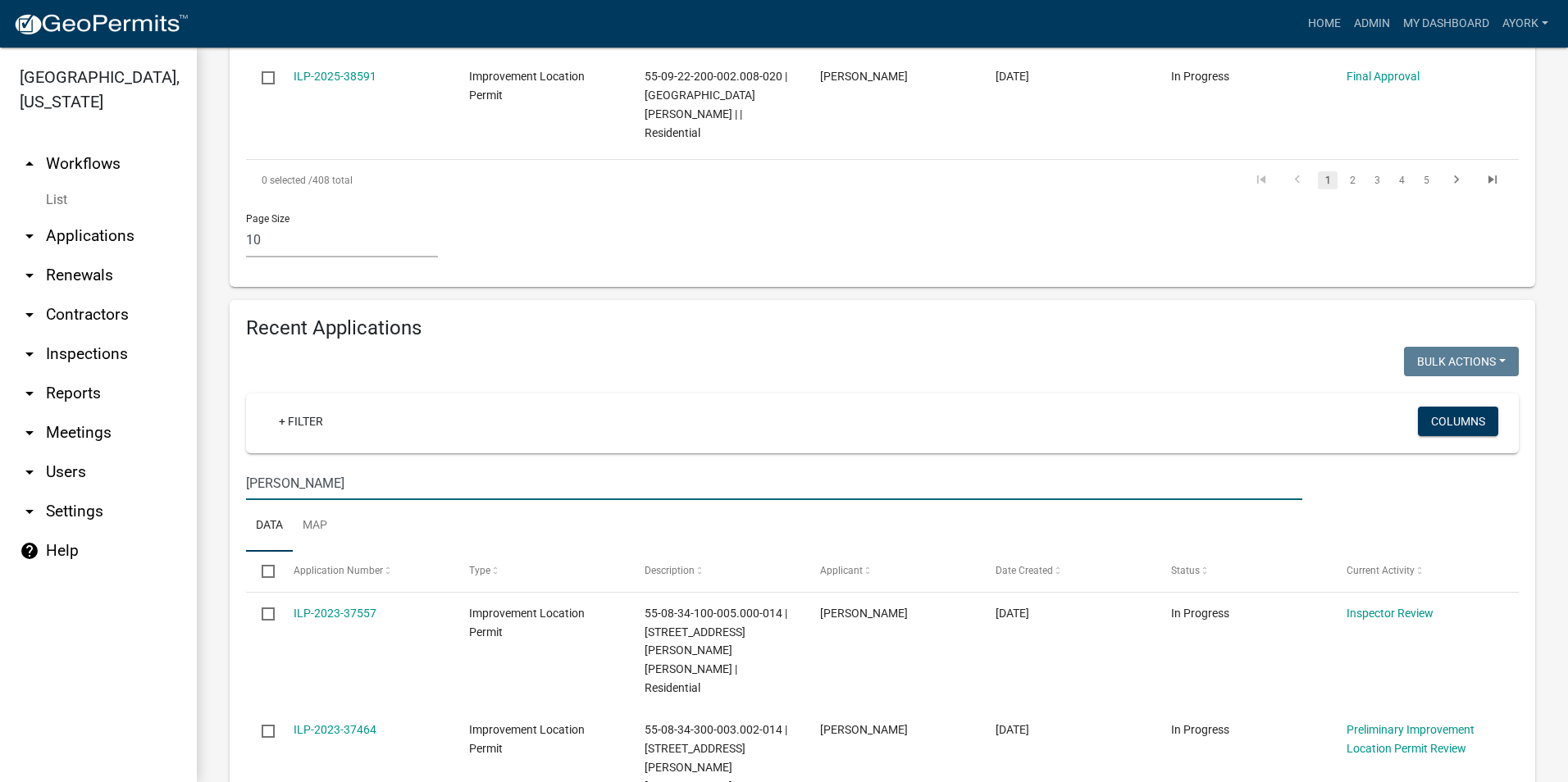
scroll to position [1220, 0]
